Goal: Information Seeking & Learning: Learn about a topic

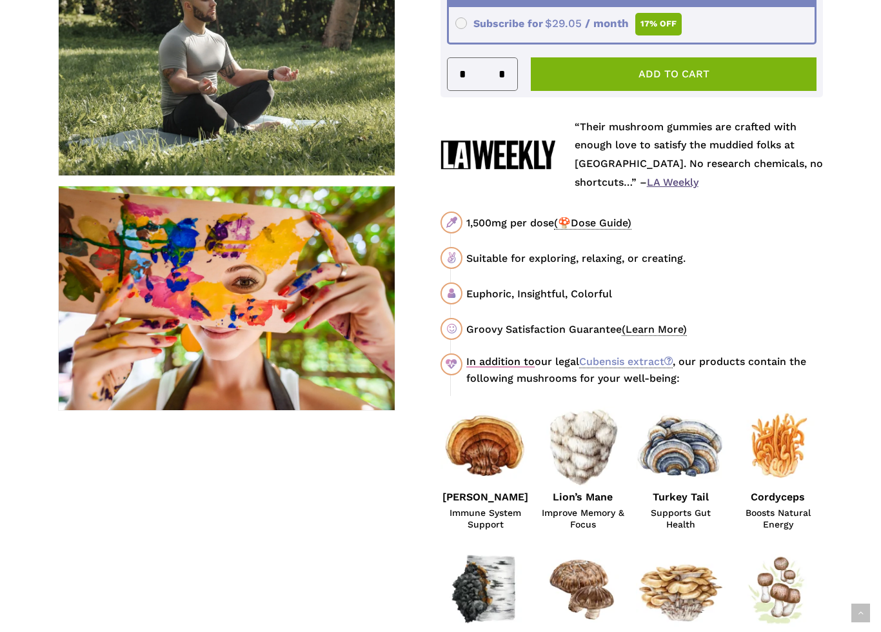
scroll to position [608, 0]
click at [562, 218] on span "(🍄Dose Guide)" at bounding box center [592, 223] width 77 height 13
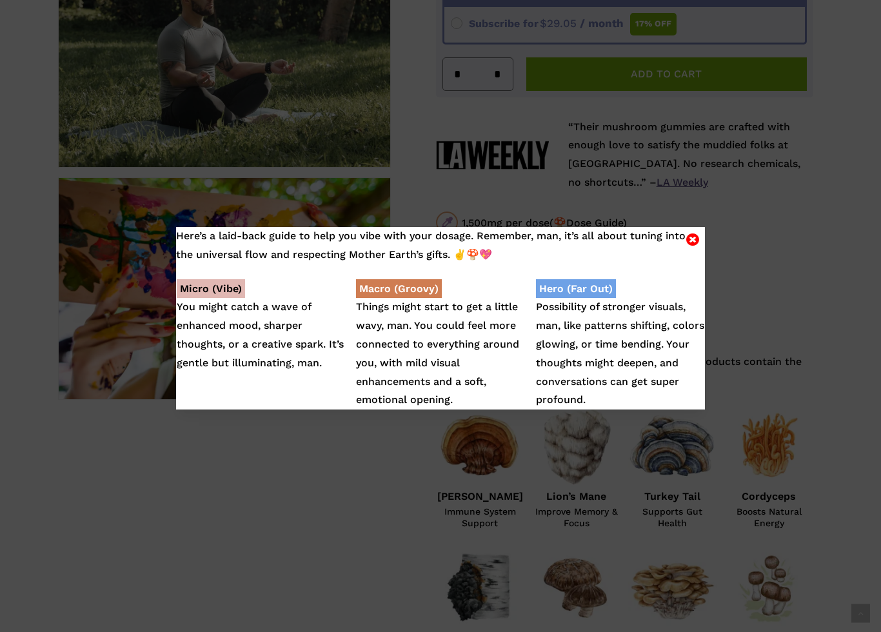
click at [690, 236] on icon "Close" at bounding box center [693, 239] width 13 height 15
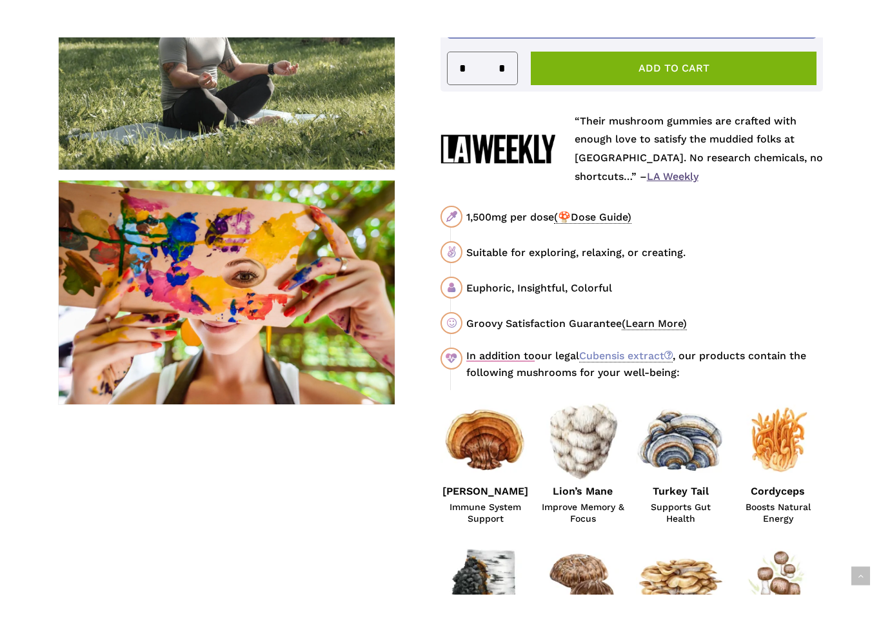
scroll to position [654, 0]
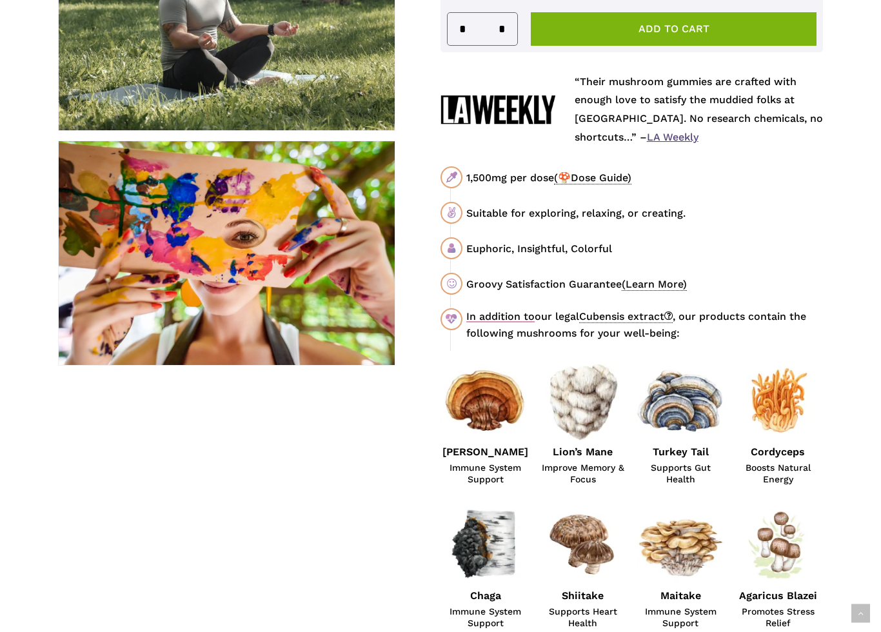
click at [621, 310] on link "Cubensis extract" at bounding box center [626, 316] width 94 height 13
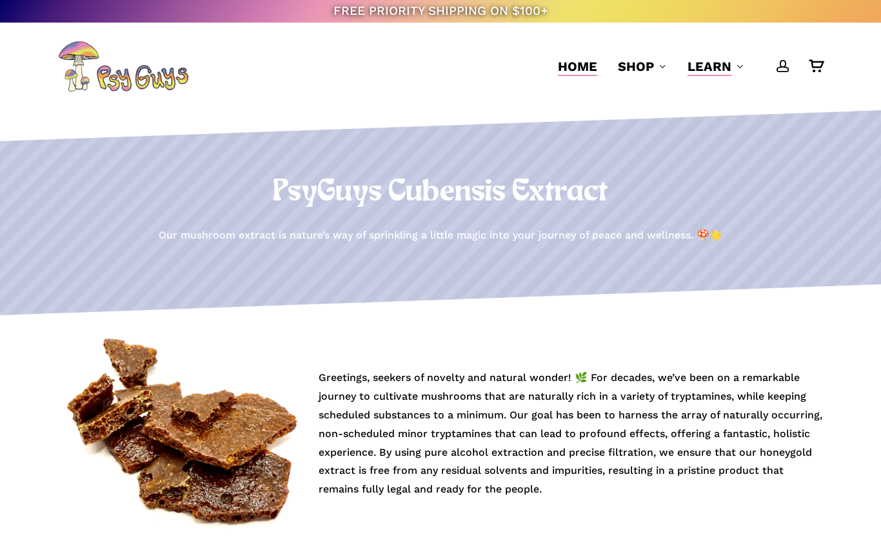
click at [580, 66] on span "Home" at bounding box center [577, 66] width 39 height 15
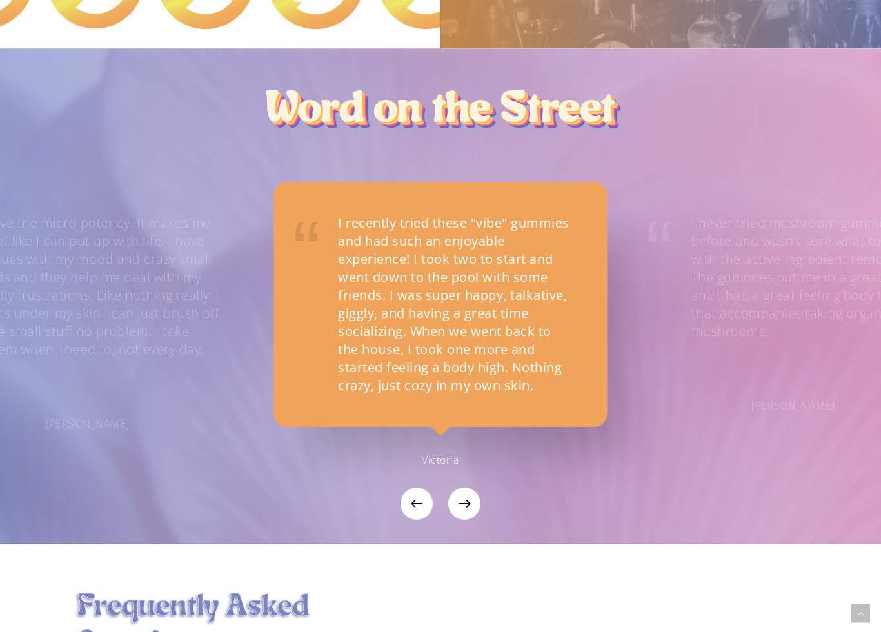
scroll to position [1095, 0]
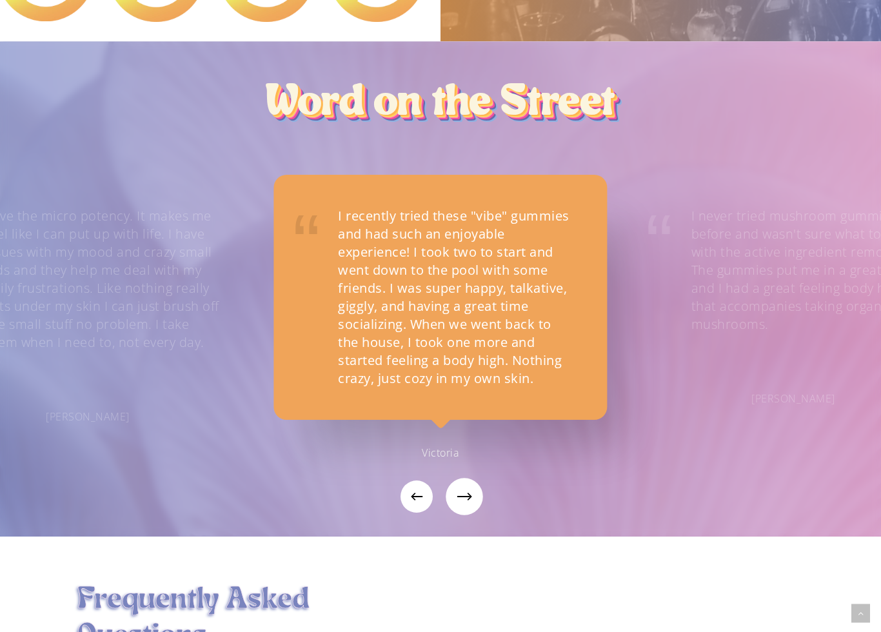
click at [470, 481] on icon "Next" at bounding box center [469, 497] width 8 height 32
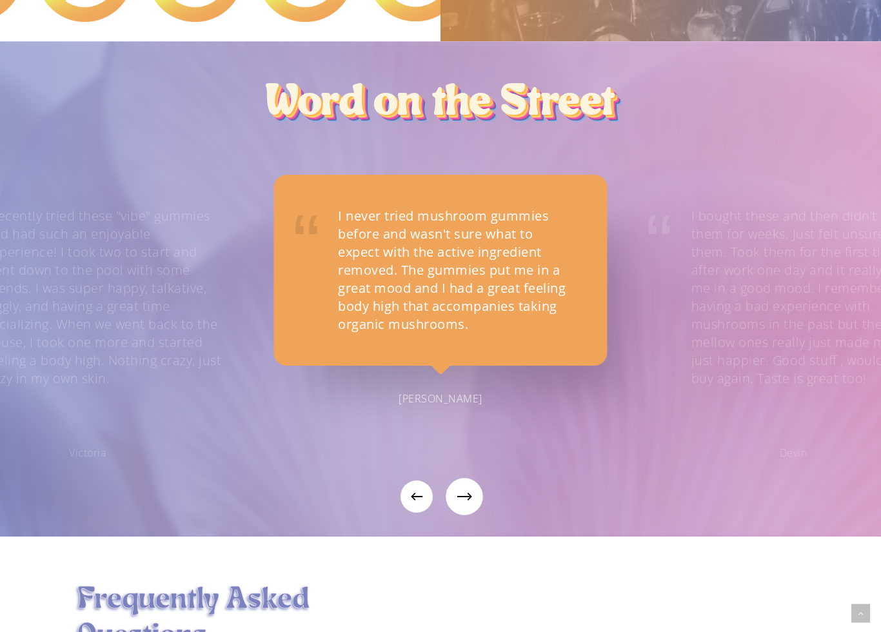
click at [474, 482] on button "Next" at bounding box center [464, 497] width 32 height 32
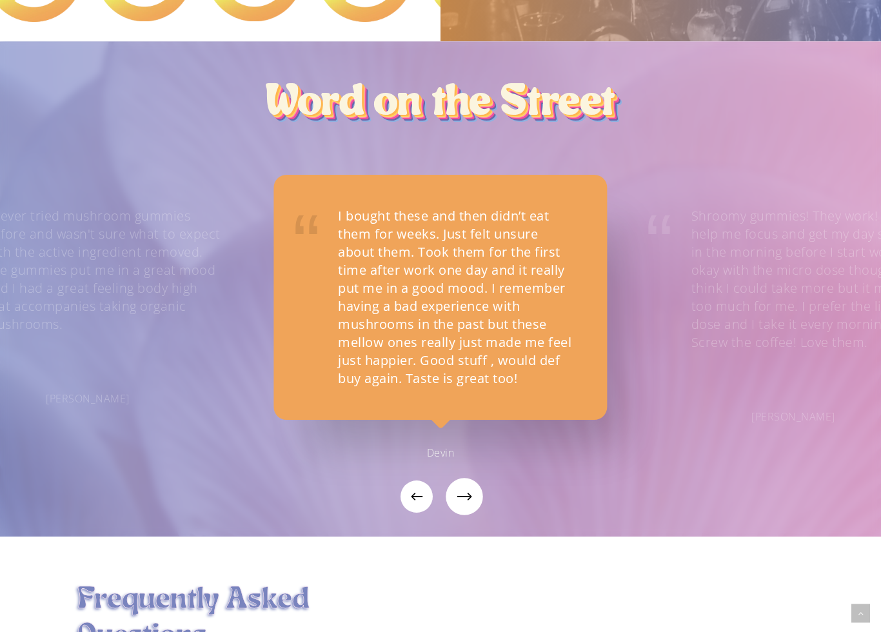
click at [474, 482] on html "FREE PRIORITY SHIPPING ON $100+ FREE SHIPPING ON ORDERS $999+ Skip to main cont…" at bounding box center [440, 129] width 881 height 2449
click at [474, 483] on button "Next" at bounding box center [464, 497] width 32 height 32
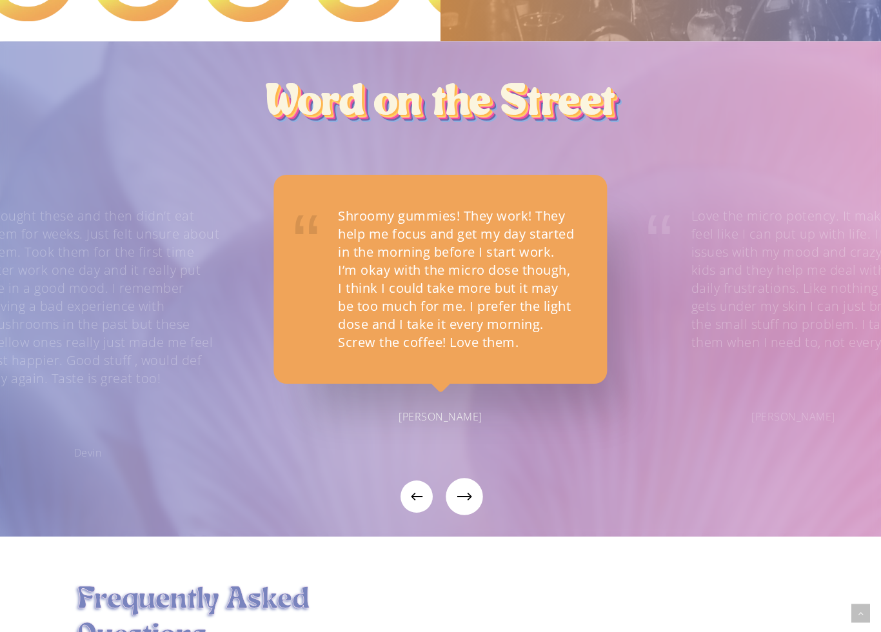
click at [473, 482] on button "Next" at bounding box center [464, 497] width 32 height 32
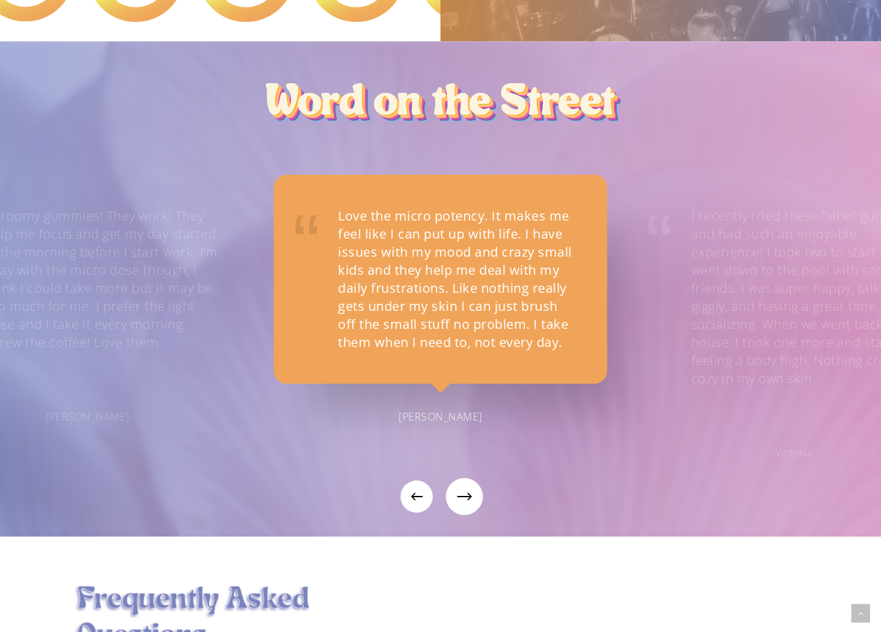
click at [473, 482] on html "FREE PRIORITY SHIPPING ON $100+ FREE SHIPPING ON ORDERS $999+ Skip to main cont…" at bounding box center [440, 129] width 881 height 2449
click at [474, 482] on button "Next" at bounding box center [464, 497] width 32 height 32
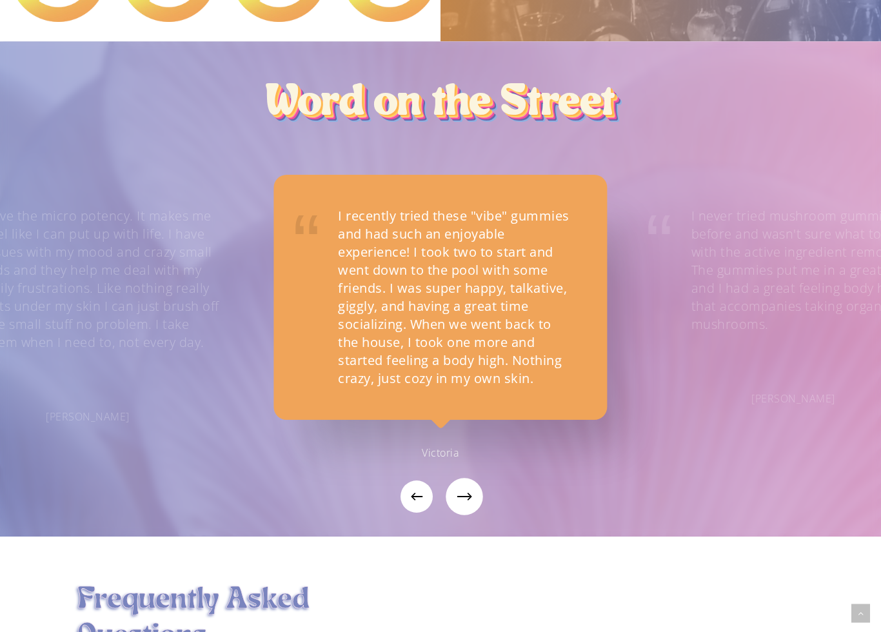
click at [477, 490] on button "Next" at bounding box center [464, 497] width 32 height 32
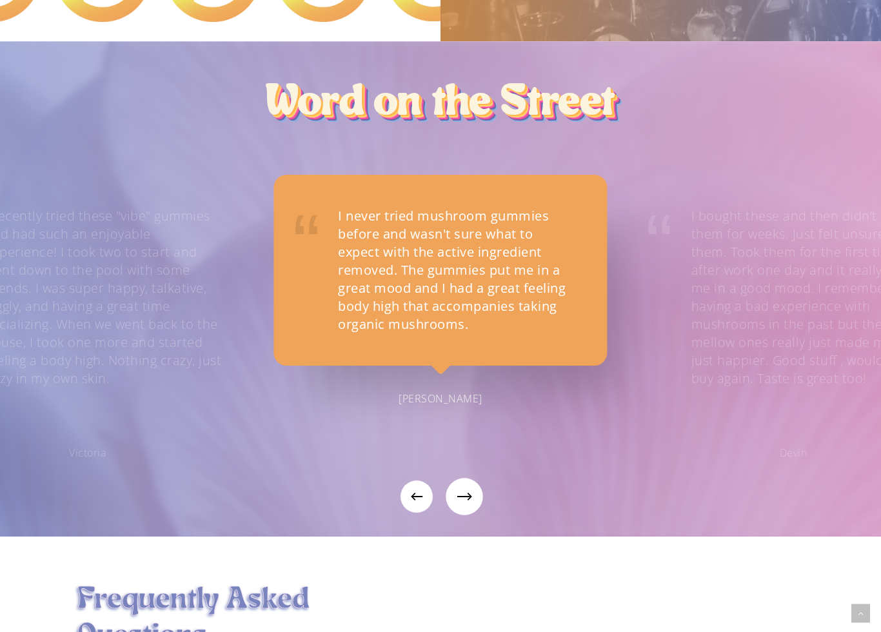
click at [477, 490] on button "Next" at bounding box center [464, 497] width 32 height 32
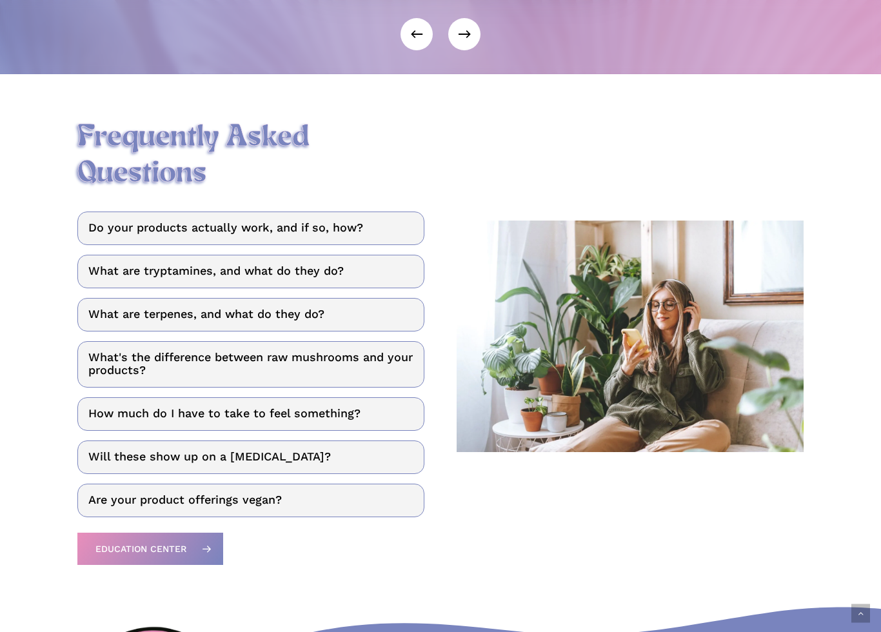
scroll to position [1560, 0]
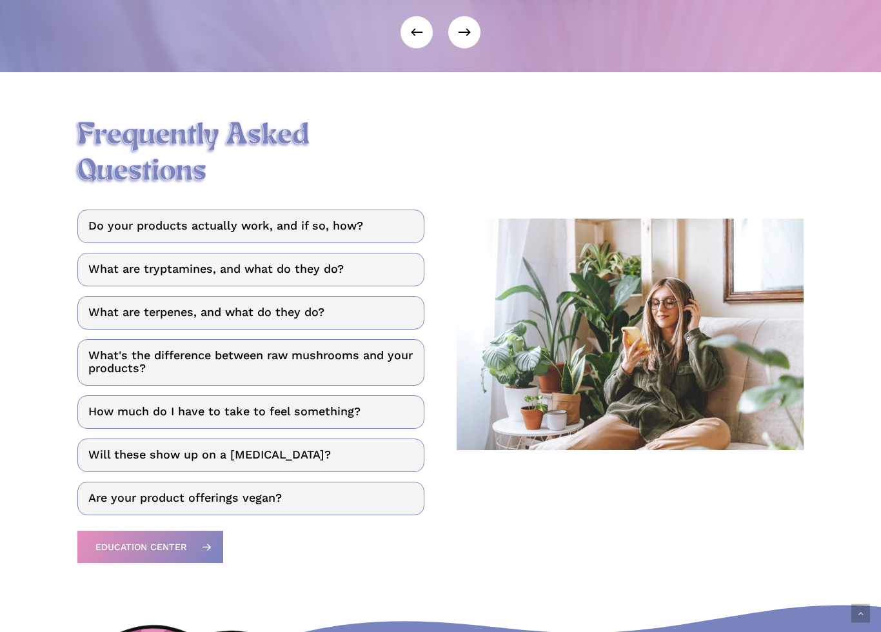
click at [281, 253] on link "What are tryptamines, and what do they do?" at bounding box center [250, 270] width 347 height 34
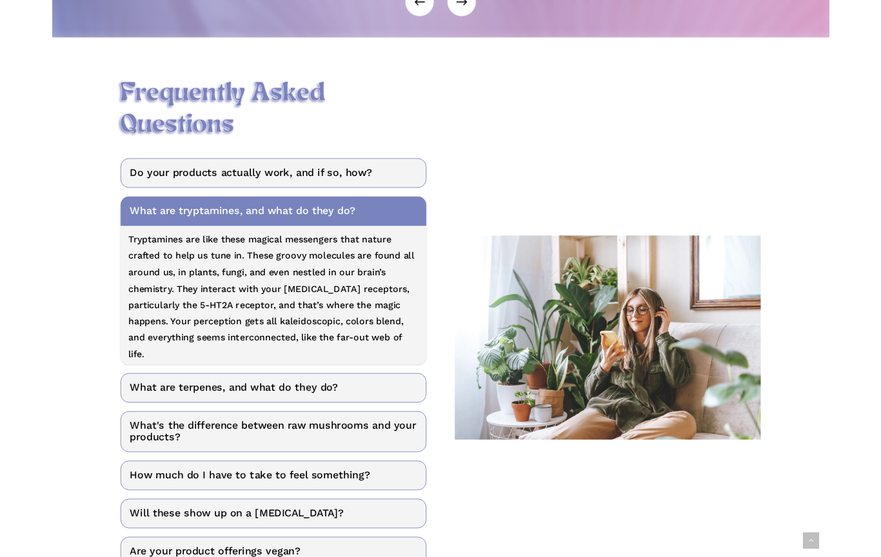
scroll to position [1589, 0]
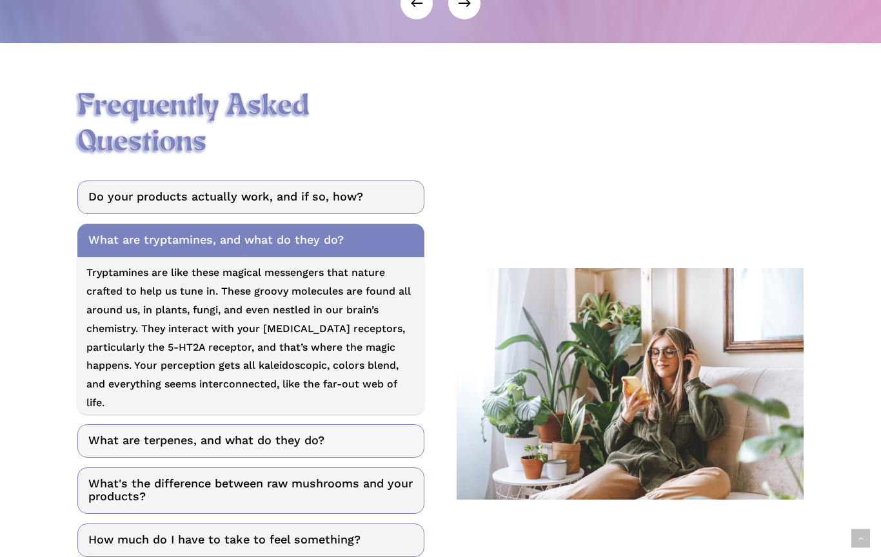
click at [383, 425] on link "What are terpenes, and what do they do?" at bounding box center [250, 442] width 347 height 34
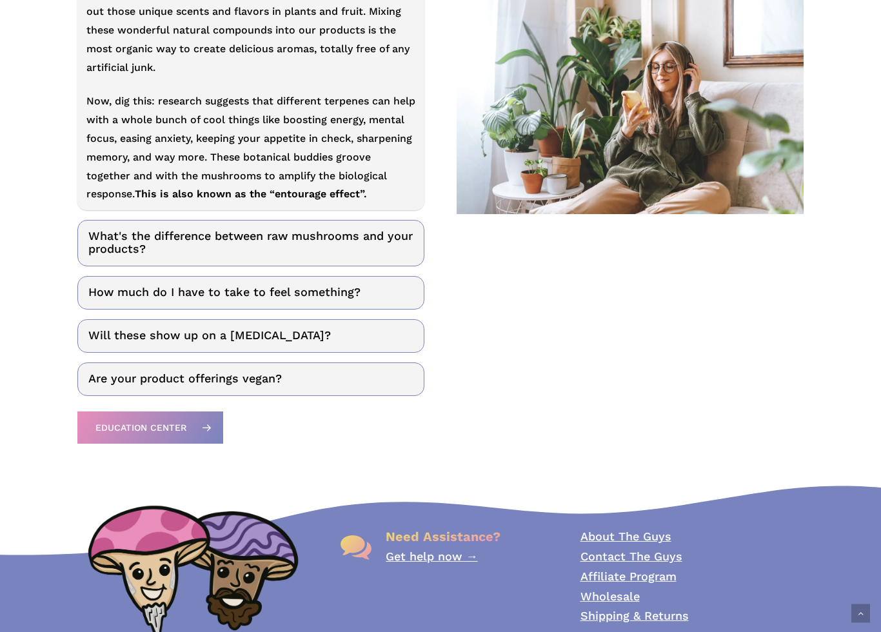
scroll to position [1929, 0]
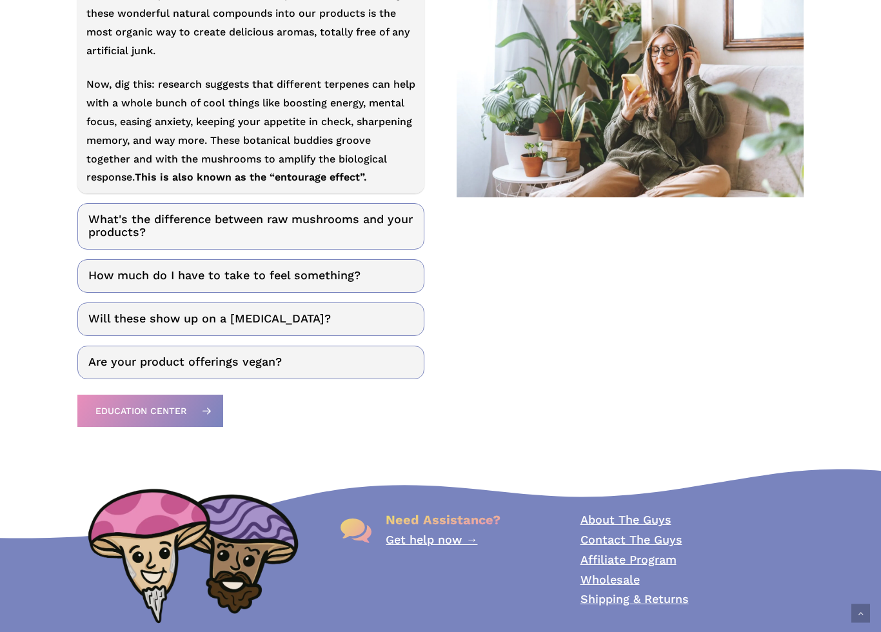
click at [366, 221] on link "What's the difference between raw mushrooms and your products?" at bounding box center [250, 226] width 347 height 46
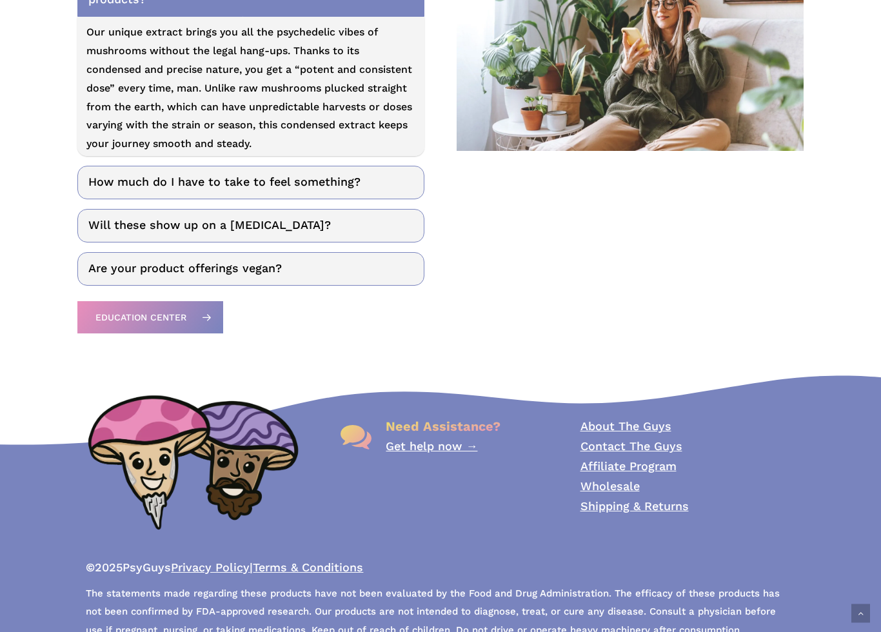
scroll to position [1856, 0]
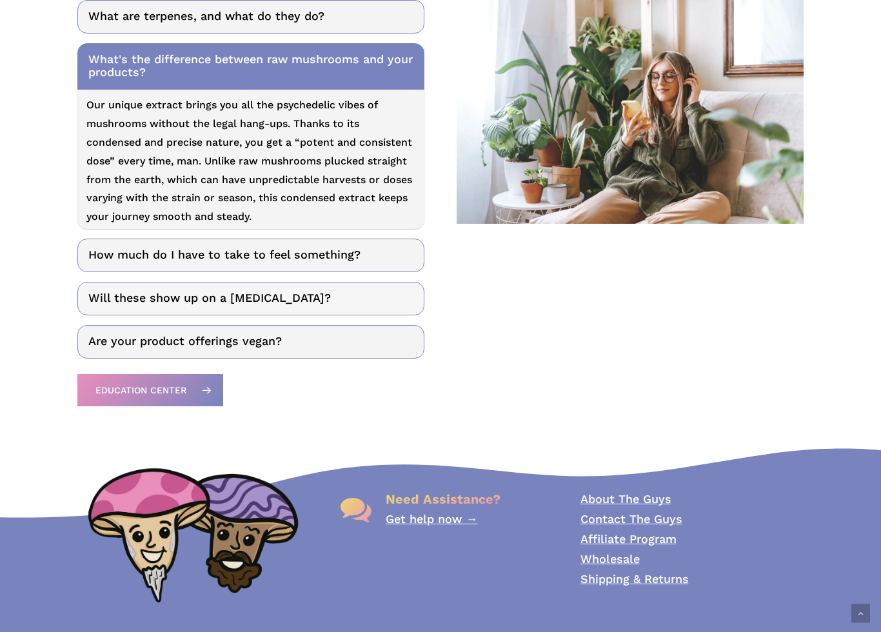
click at [316, 282] on link "Will these show up on a drug test?" at bounding box center [250, 299] width 347 height 34
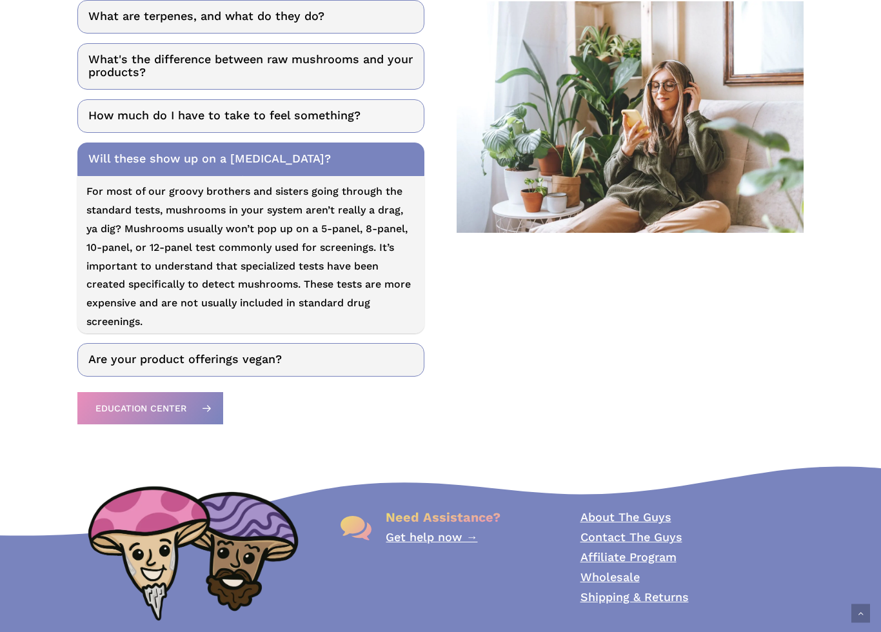
click at [390, 99] on link "How much do I have to take to feel something?" at bounding box center [250, 116] width 347 height 34
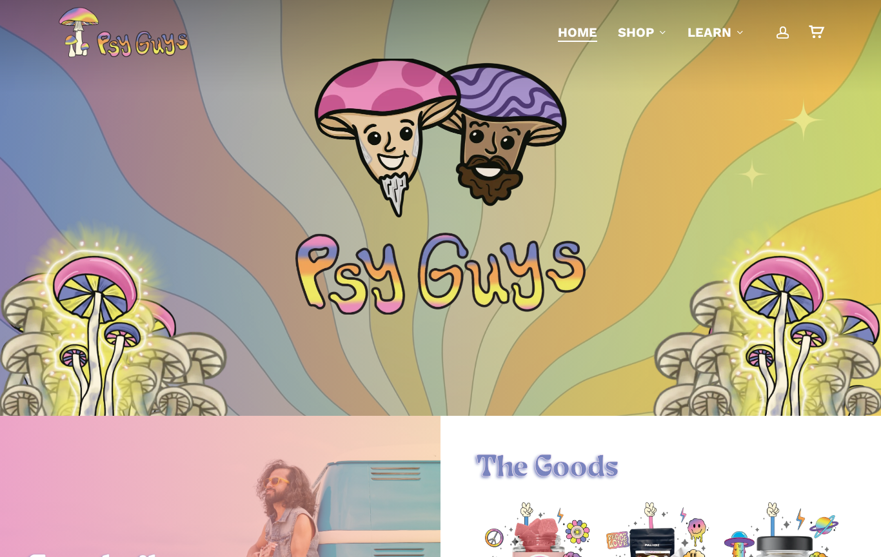
scroll to position [0, 0]
